Goal: Book appointment/travel/reservation

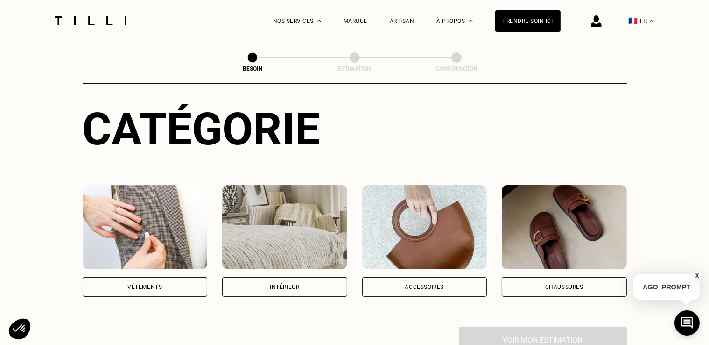
scroll to position [140, 0]
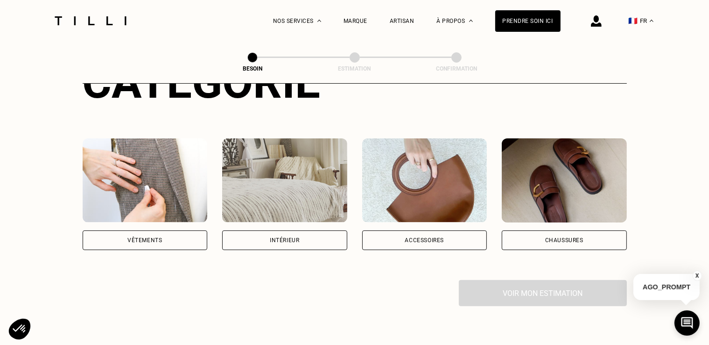
click at [134, 237] on div "Vêtements" at bounding box center [144, 240] width 35 height 6
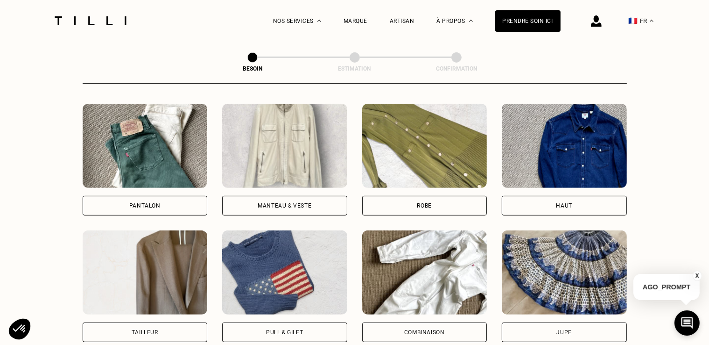
scroll to position [445, 0]
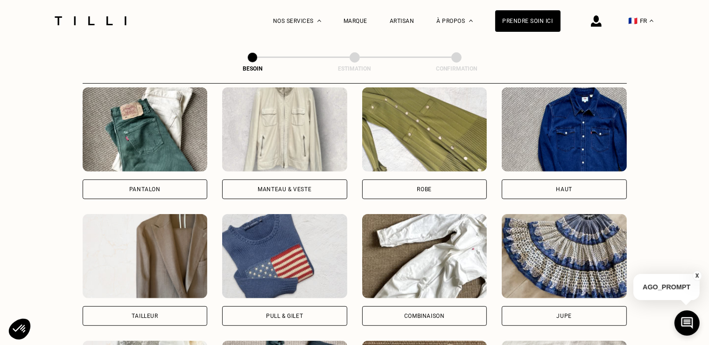
click at [290, 313] on div "Pull & gilet" at bounding box center [284, 316] width 37 height 6
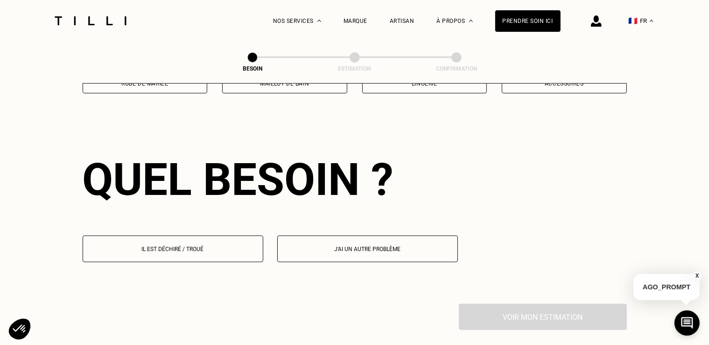
scroll to position [812, 0]
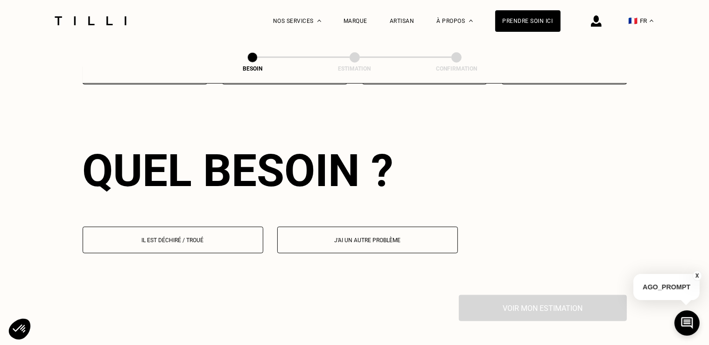
click at [181, 237] on p "Il est déchiré / troué" at bounding box center [173, 240] width 170 height 7
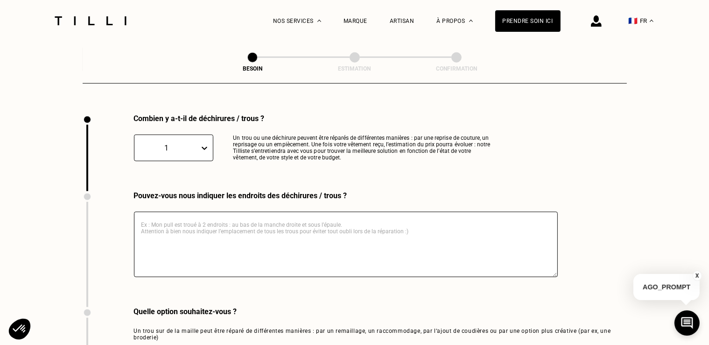
scroll to position [994, 0]
click at [204, 142] on icon at bounding box center [204, 146] width 9 height 9
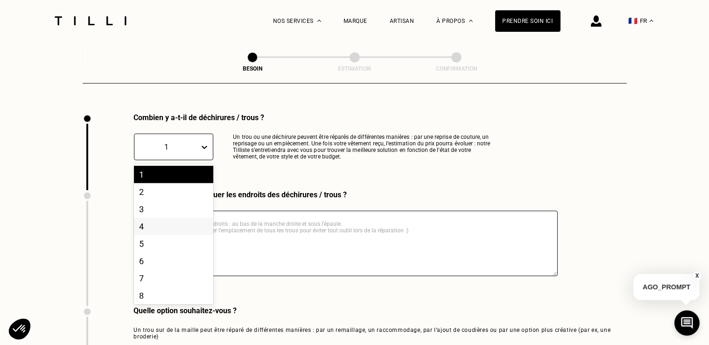
click at [168, 223] on div "4" at bounding box center [173, 226] width 79 height 17
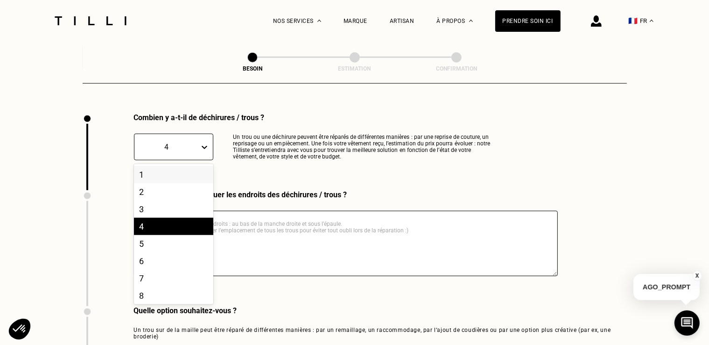
click at [205, 146] on icon at bounding box center [205, 147] width 6 height 3
click at [164, 235] on div "5" at bounding box center [173, 243] width 79 height 17
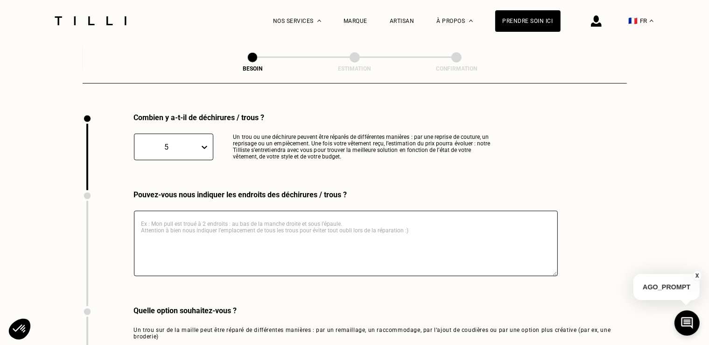
click at [212, 212] on textarea at bounding box center [346, 243] width 424 height 65
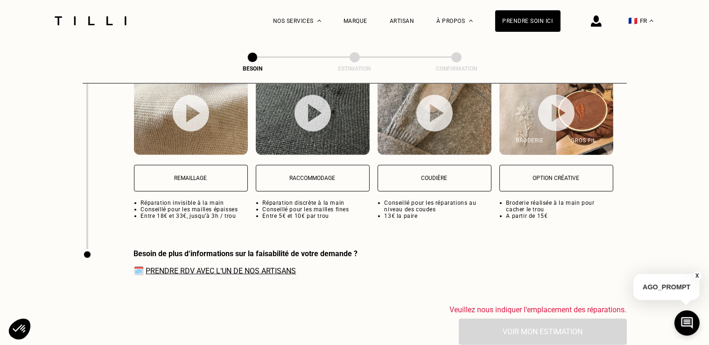
scroll to position [1274, 0]
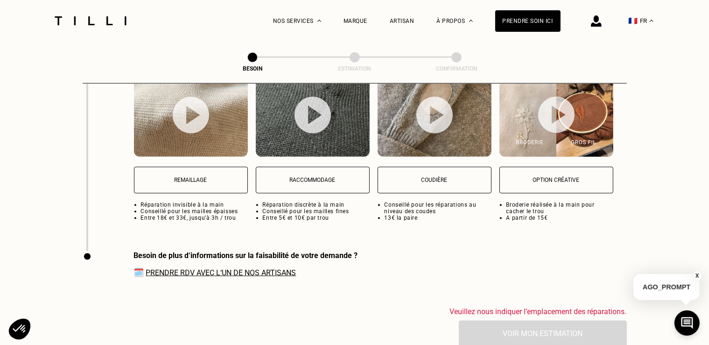
click at [245, 268] on link "Prendre RDV avec l‘un de nos artisans" at bounding box center [221, 272] width 150 height 9
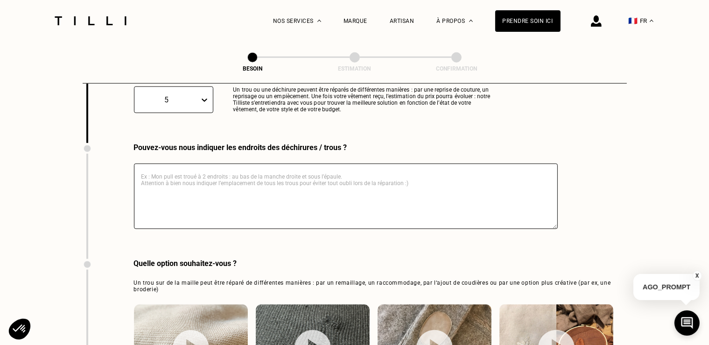
scroll to position [1040, 0]
click at [212, 166] on textarea at bounding box center [346, 196] width 424 height 65
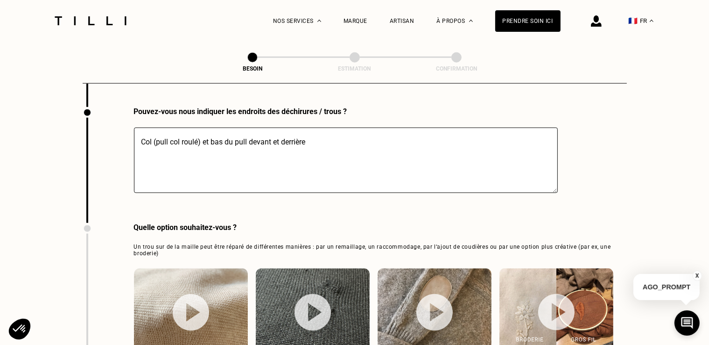
scroll to position [1134, 0]
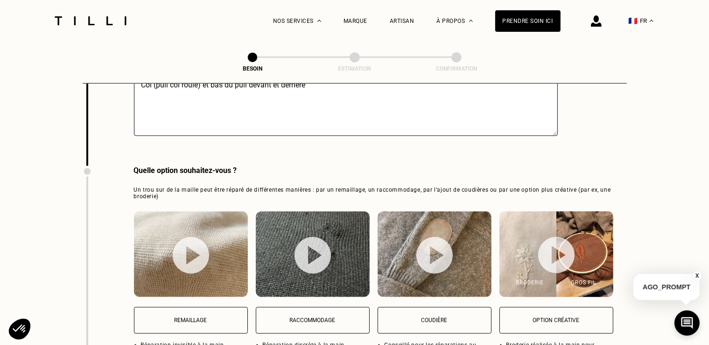
type textarea "Col (pull col roulé) et bas du pull devant et derrière"
click at [206, 307] on button "Remaillage" at bounding box center [191, 320] width 114 height 27
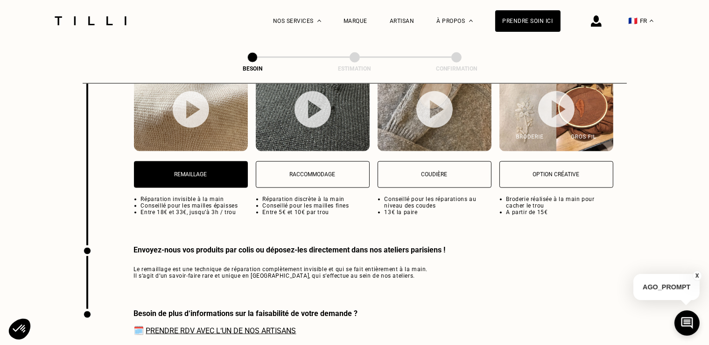
scroll to position [1413, 0]
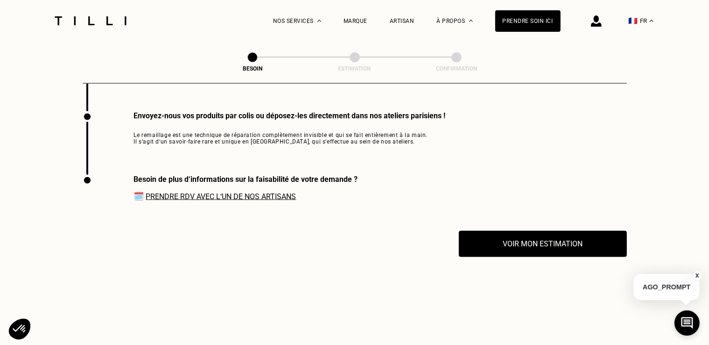
click at [208, 192] on link "Prendre RDV avec l‘un de nos artisans" at bounding box center [221, 196] width 150 height 9
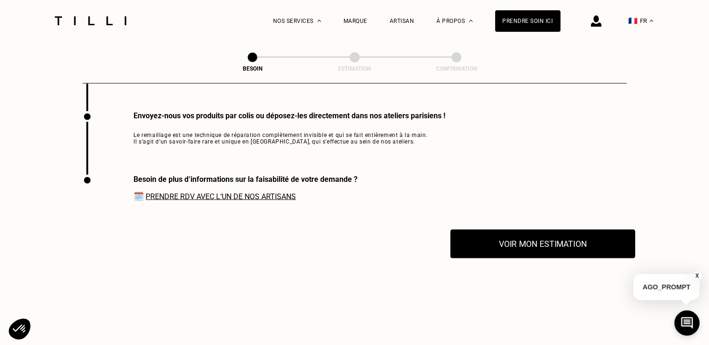
click at [519, 236] on button "Voir mon estimation" at bounding box center [543, 243] width 185 height 29
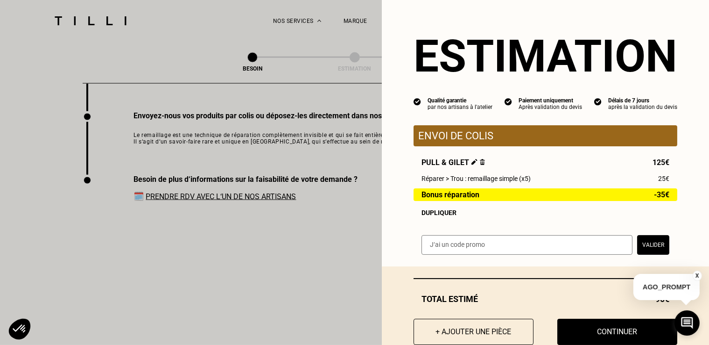
scroll to position [26, 0]
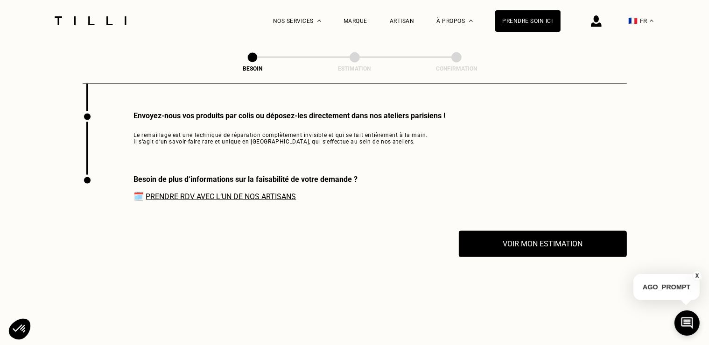
click at [699, 271] on button "X" at bounding box center [697, 275] width 9 height 10
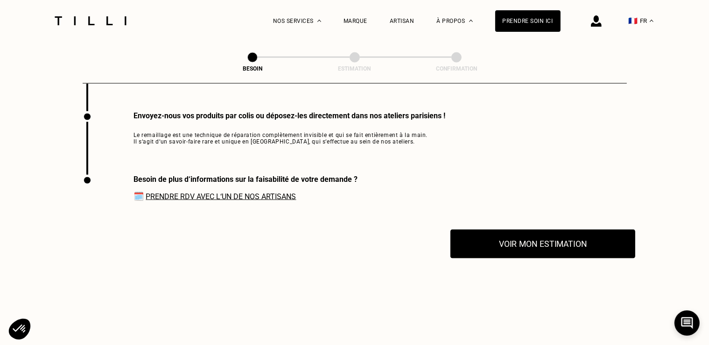
click at [533, 240] on button "Voir mon estimation" at bounding box center [543, 243] width 185 height 29
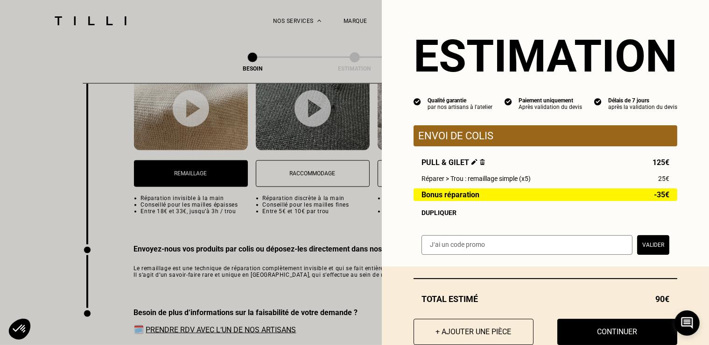
scroll to position [1133, 0]
